Goal: Task Accomplishment & Management: Manage account settings

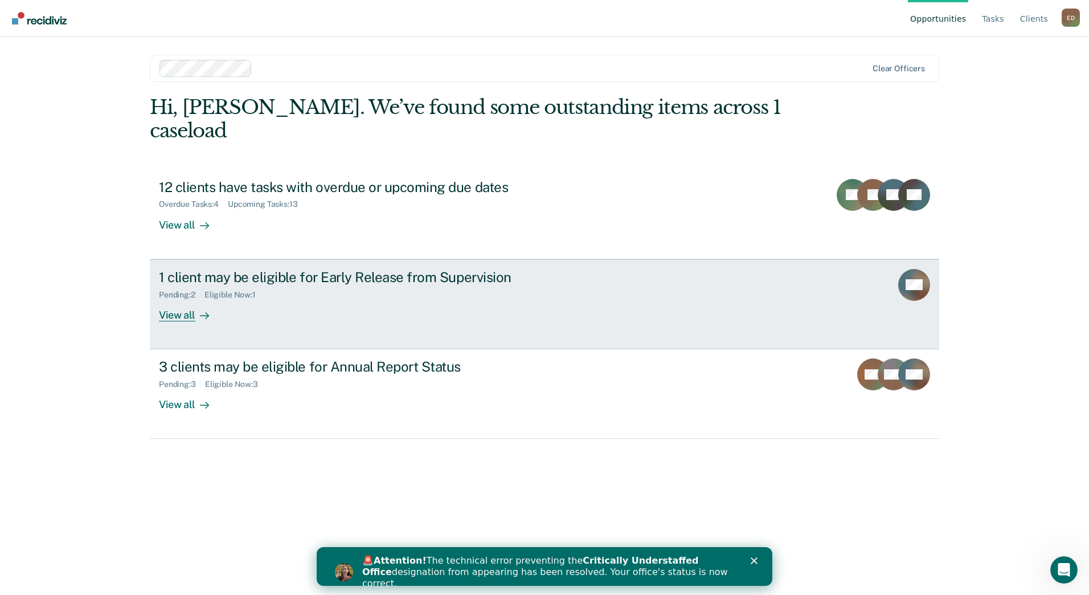
click at [454, 295] on div "1 client may be eligible for Early Release from Supervision Pending : 2 Eligibl…" at bounding box center [372, 295] width 427 height 52
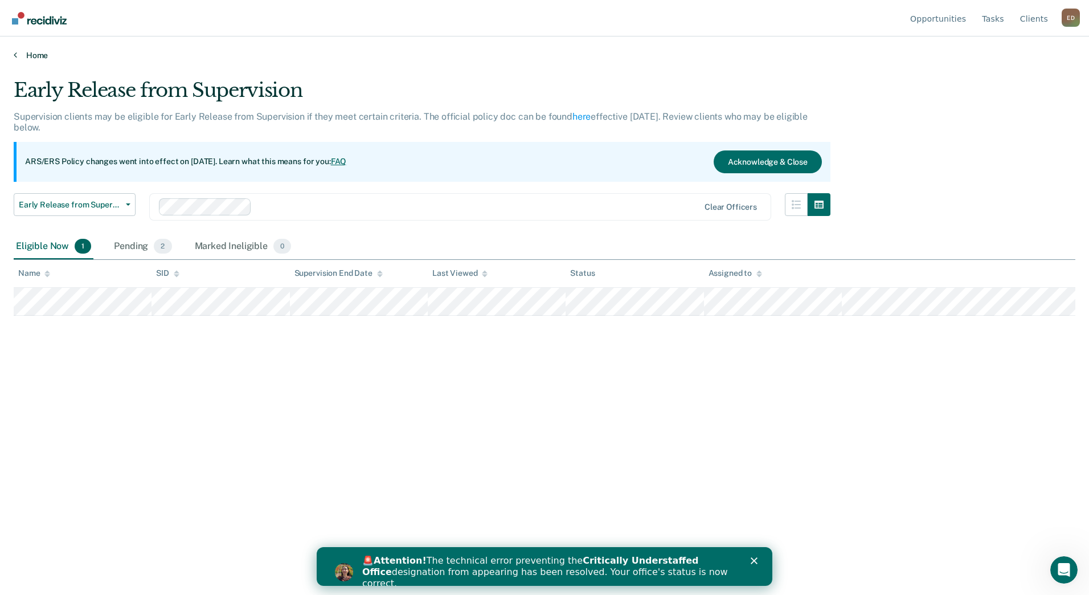
click at [47, 54] on link "Home" at bounding box center [545, 55] width 1062 height 10
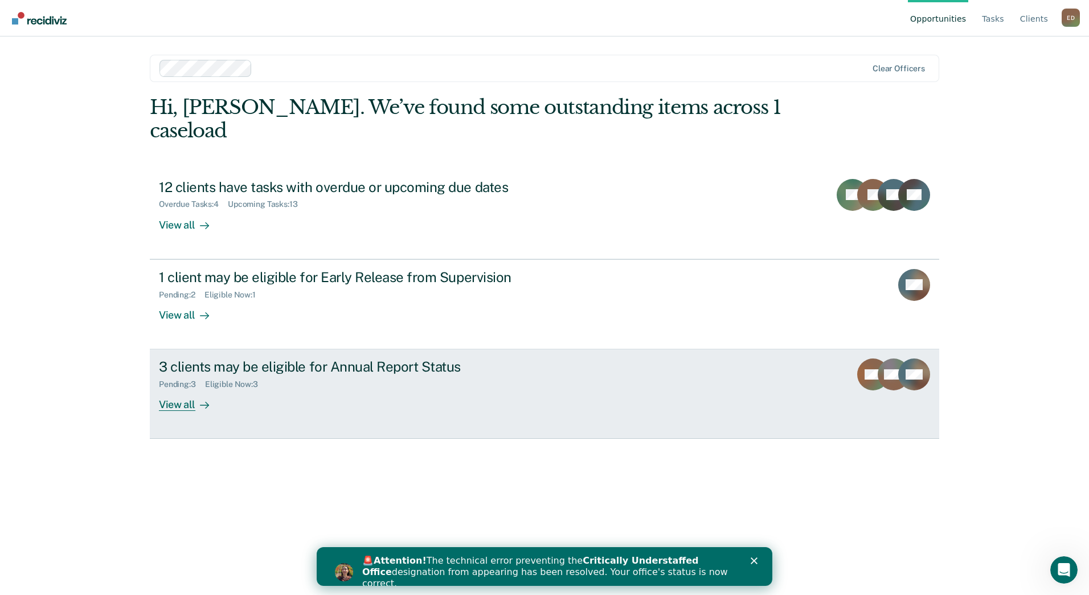
click at [323, 375] on div "Pending : 3 Eligible Now : 3" at bounding box center [359, 382] width 400 height 14
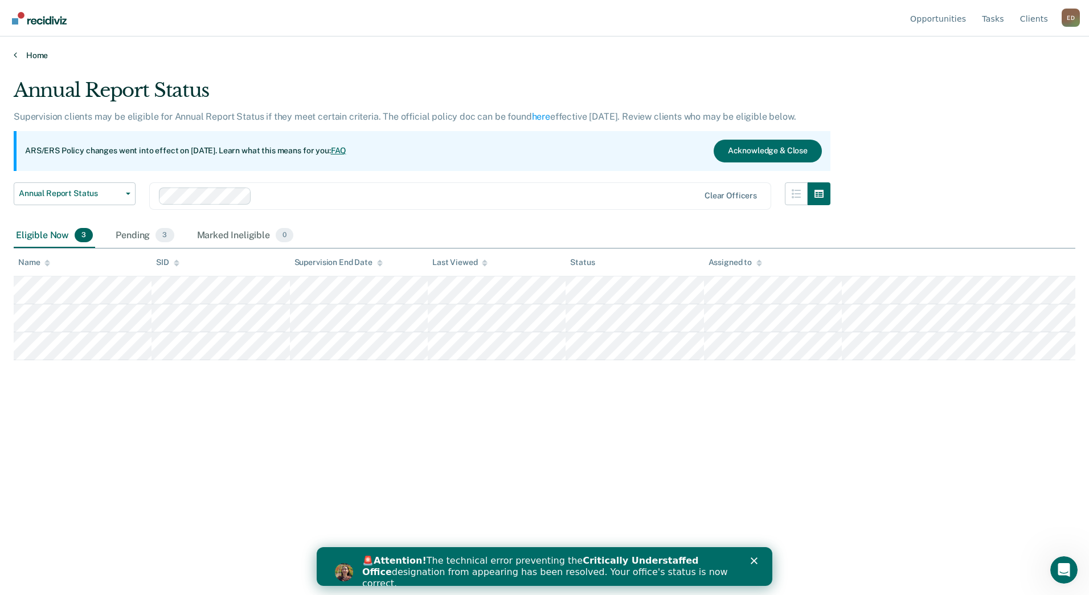
click at [14, 52] on icon at bounding box center [15, 54] width 3 height 9
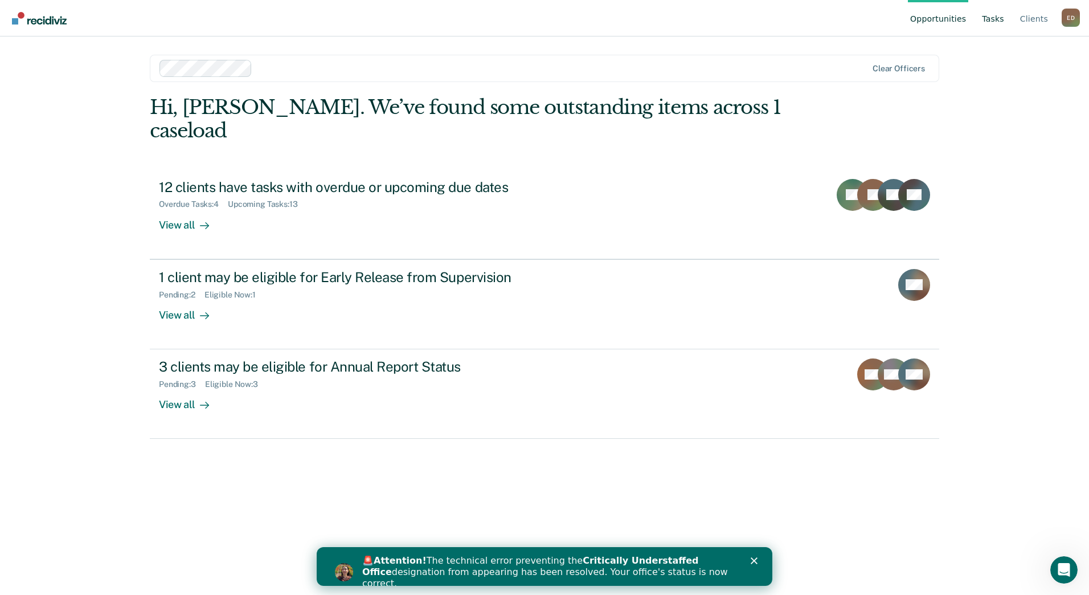
click at [992, 28] on link "Tasks" at bounding box center [993, 18] width 27 height 36
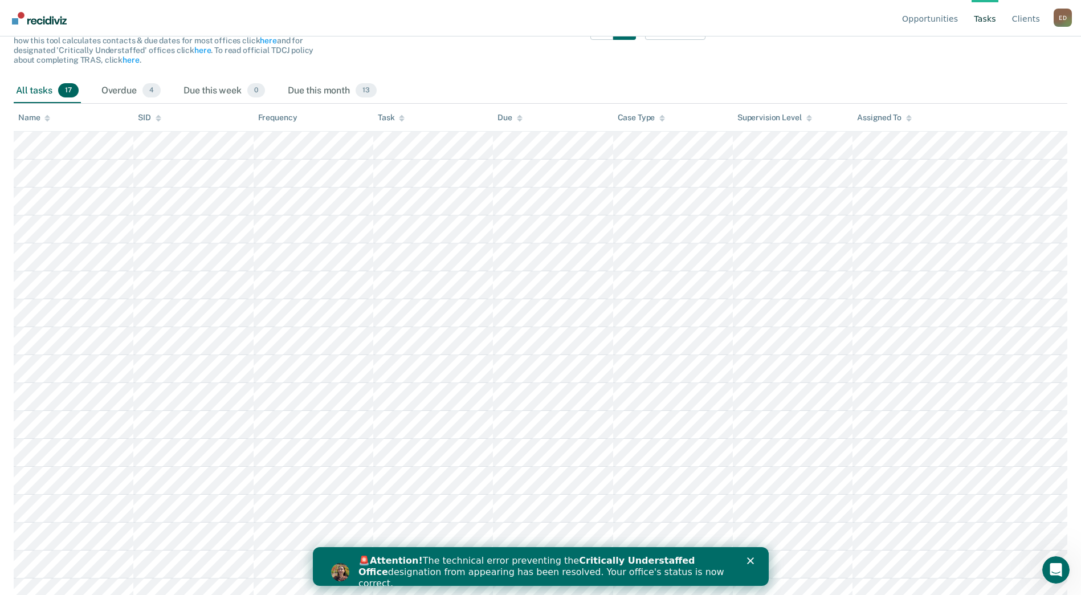
scroll to position [146, 0]
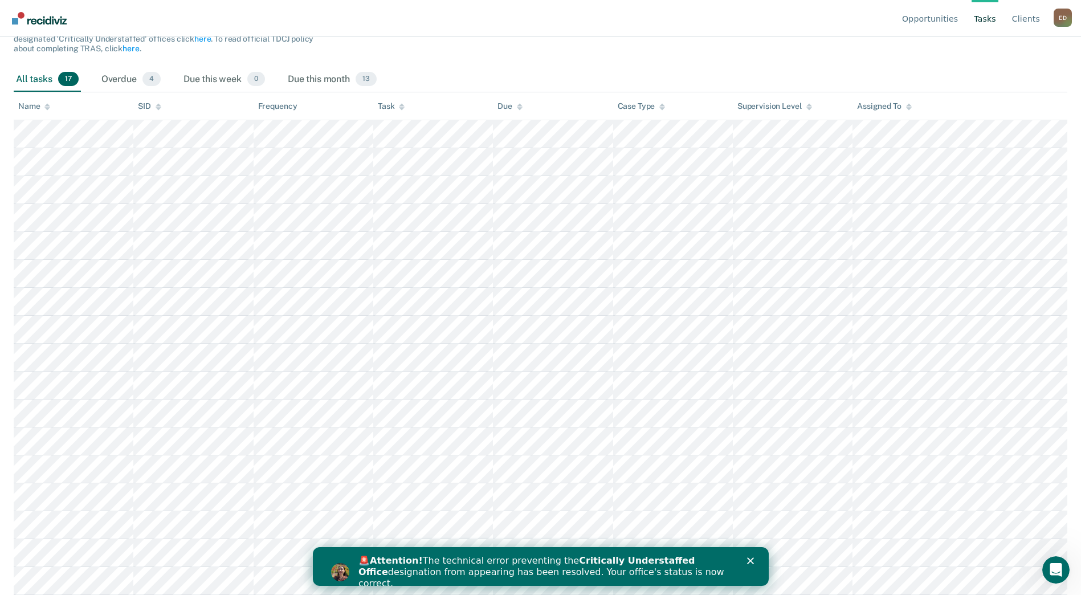
click at [749, 559] on icon "Close" at bounding box center [749, 560] width 7 height 7
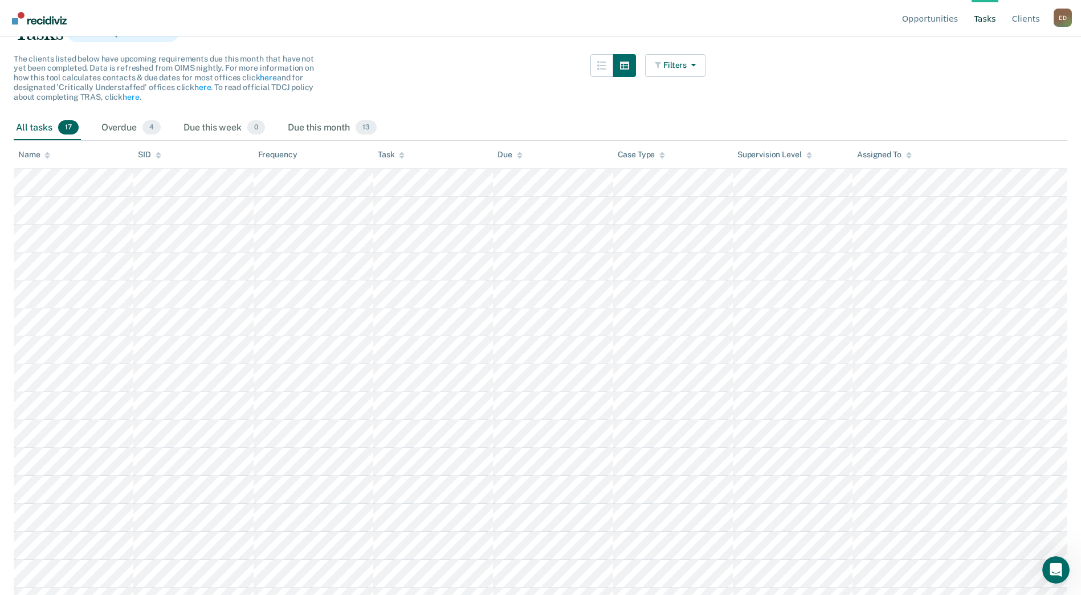
scroll to position [0, 0]
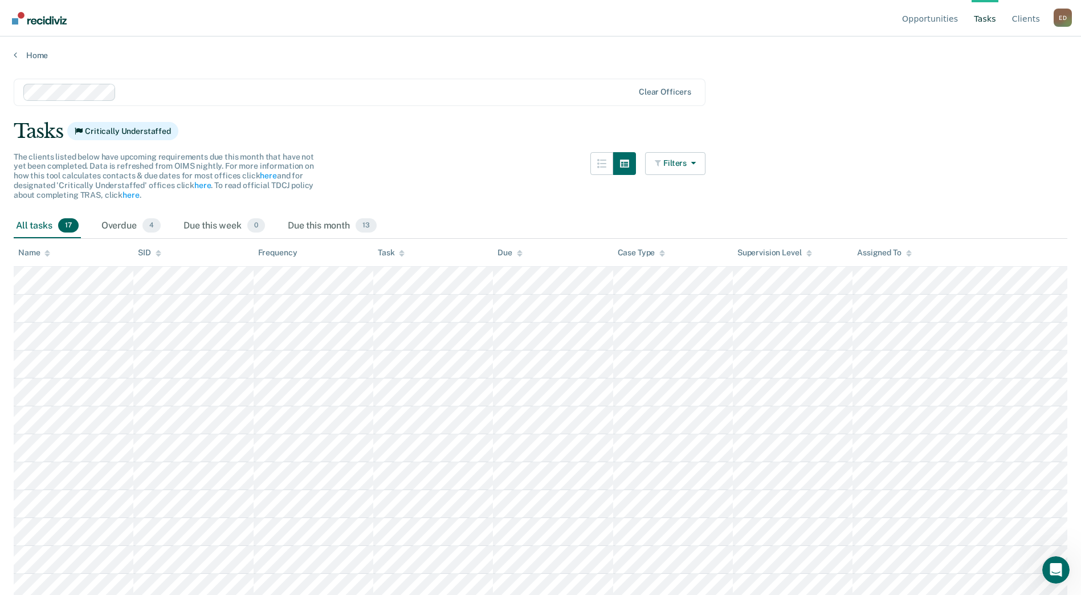
click at [1055, 17] on div "E D" at bounding box center [1063, 18] width 18 height 18
click at [1021, 91] on link "Log Out" at bounding box center [1017, 90] width 74 height 10
